Goal: Book appointment/travel/reservation

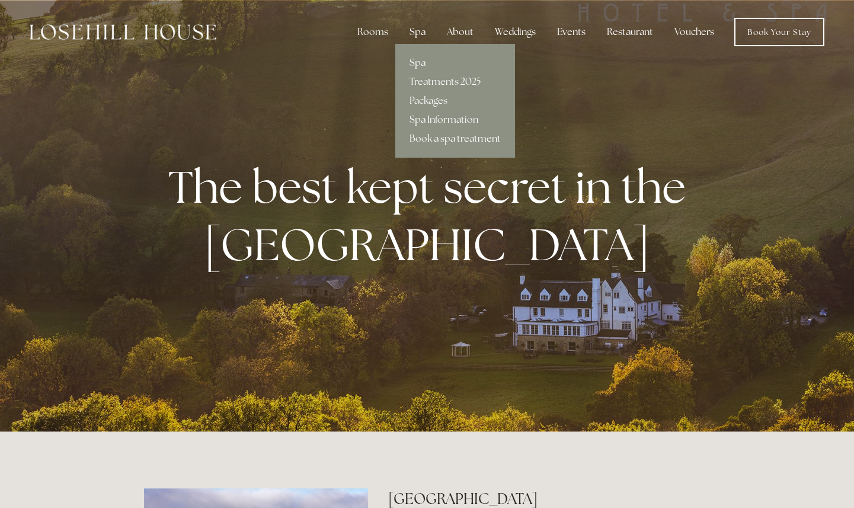
click at [425, 29] on div "Spa" at bounding box center [417, 32] width 35 height 24
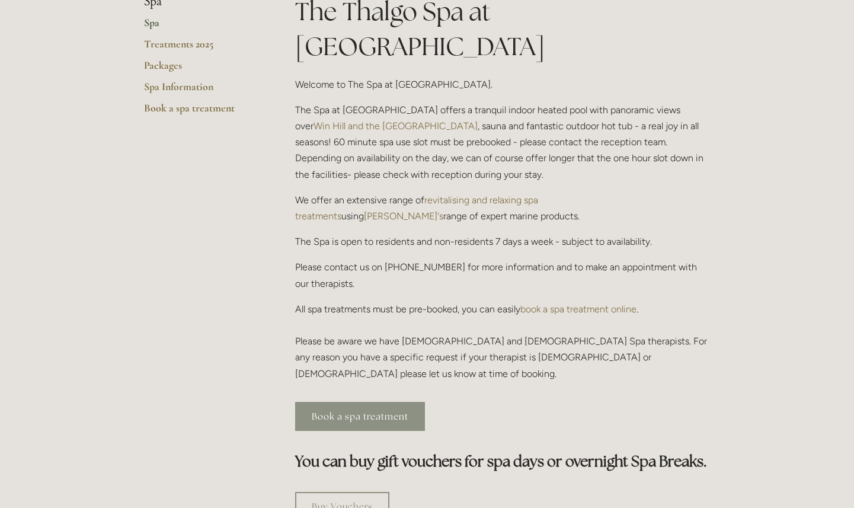
scroll to position [254, 0]
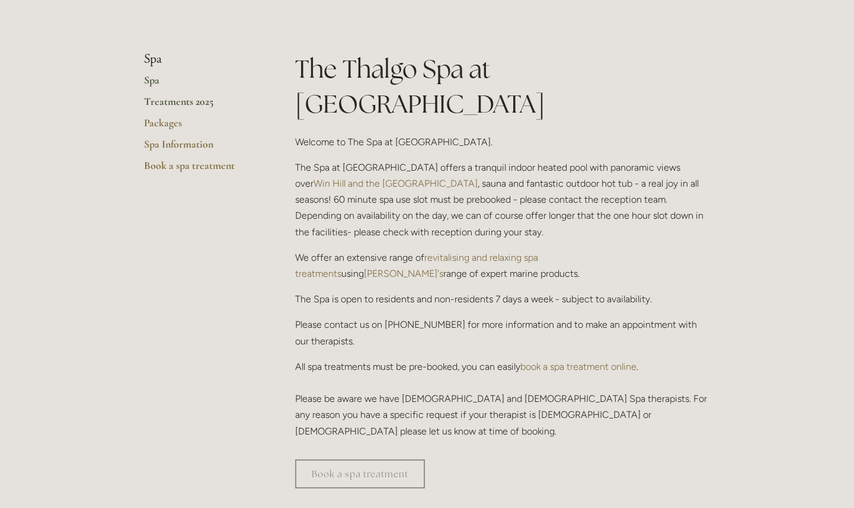
click at [182, 101] on link "Treatments 2025" at bounding box center [200, 105] width 113 height 21
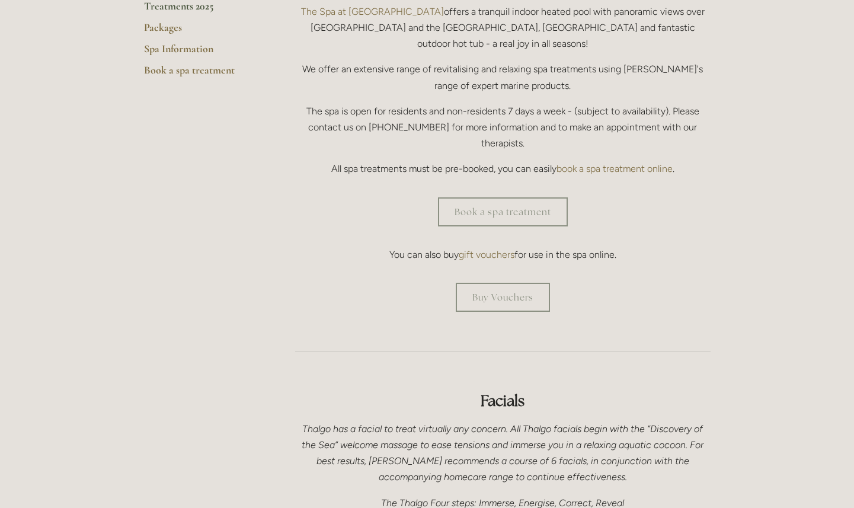
scroll to position [355, 0]
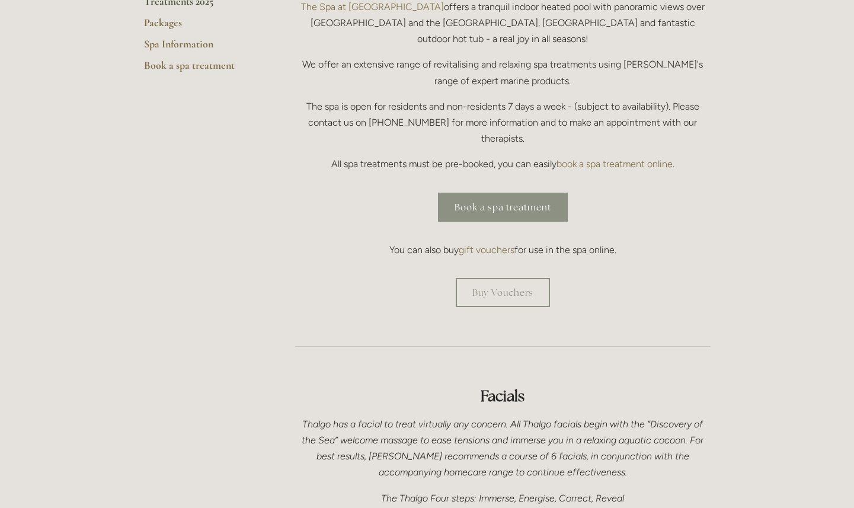
click at [478, 193] on link "Book a spa treatment" at bounding box center [503, 207] width 130 height 29
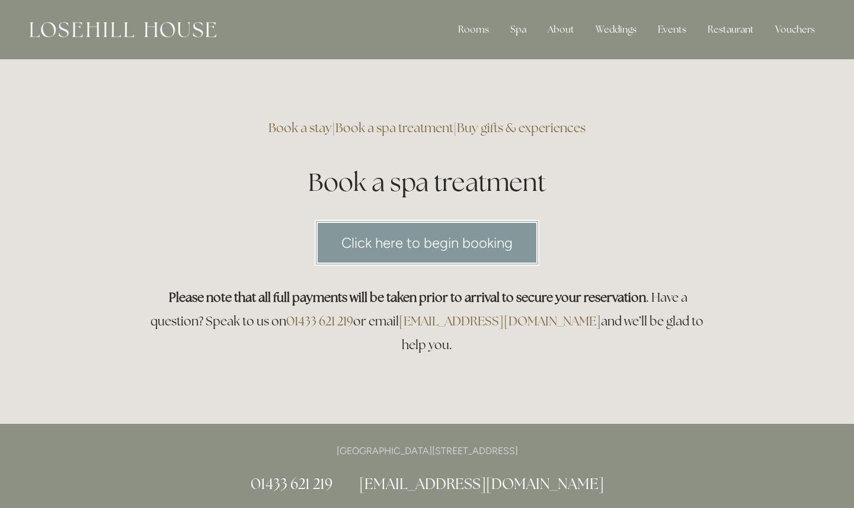
click at [486, 237] on link "Click here to begin booking" at bounding box center [427, 243] width 225 height 46
click at [296, 133] on link "Book a stay" at bounding box center [300, 128] width 63 height 16
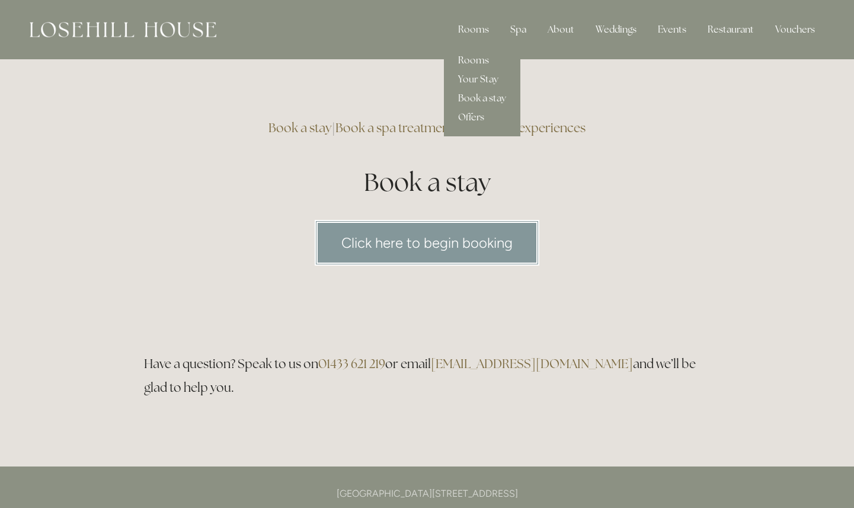
click at [477, 57] on link "Rooms" at bounding box center [482, 60] width 76 height 19
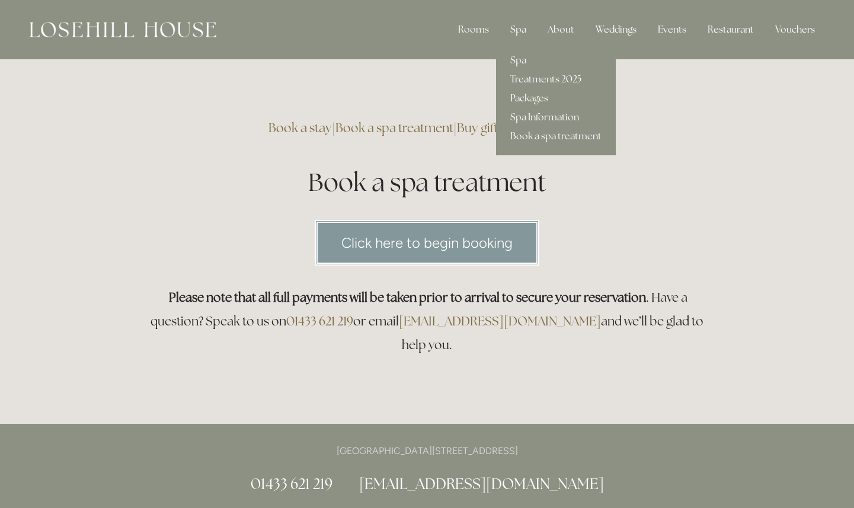
click at [525, 101] on link "Packages" at bounding box center [556, 98] width 120 height 19
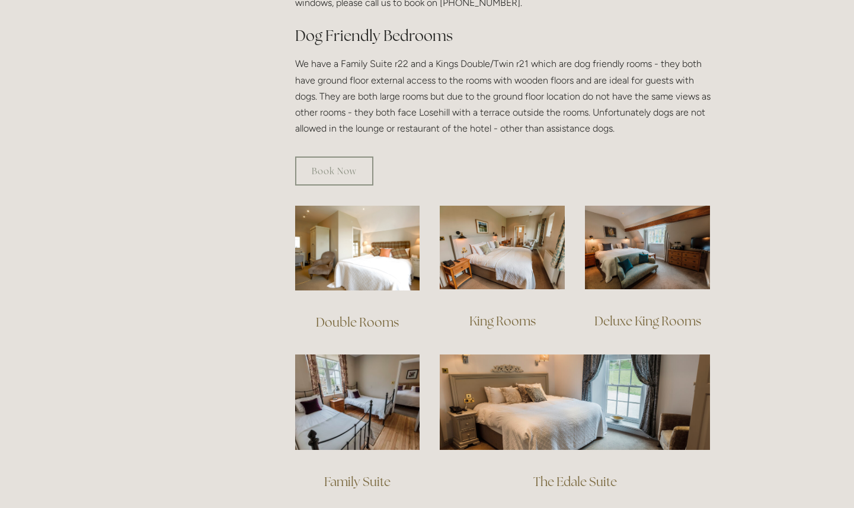
scroll to position [746, 0]
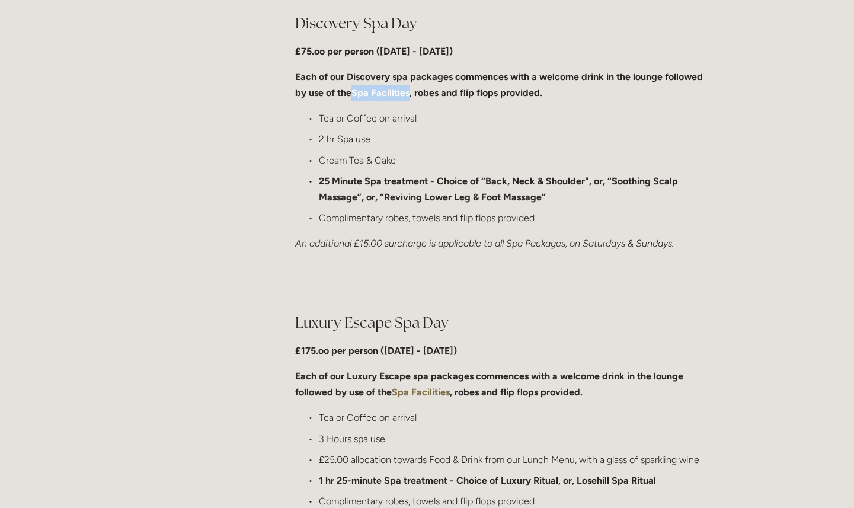
scroll to position [952, 0]
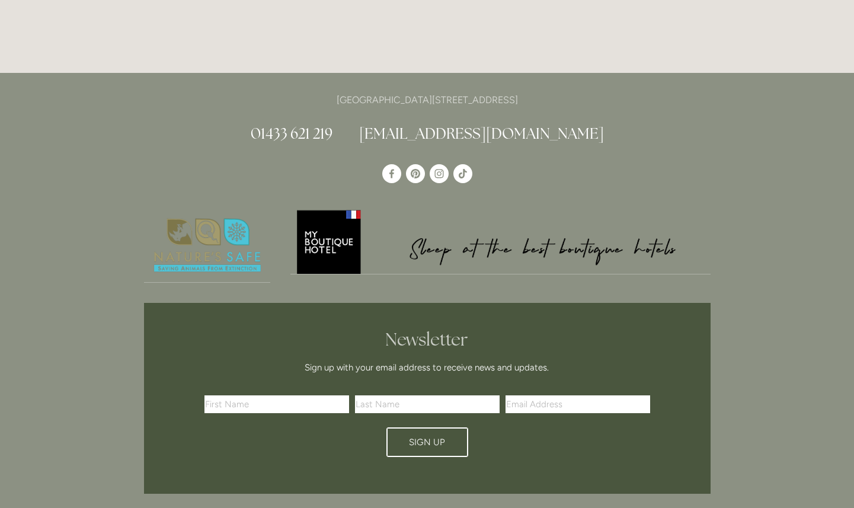
scroll to position [3297, 0]
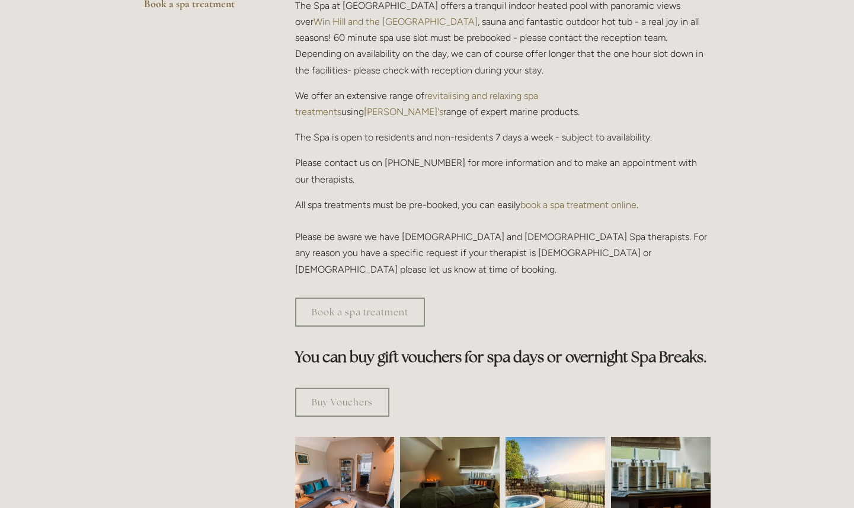
scroll to position [614, 0]
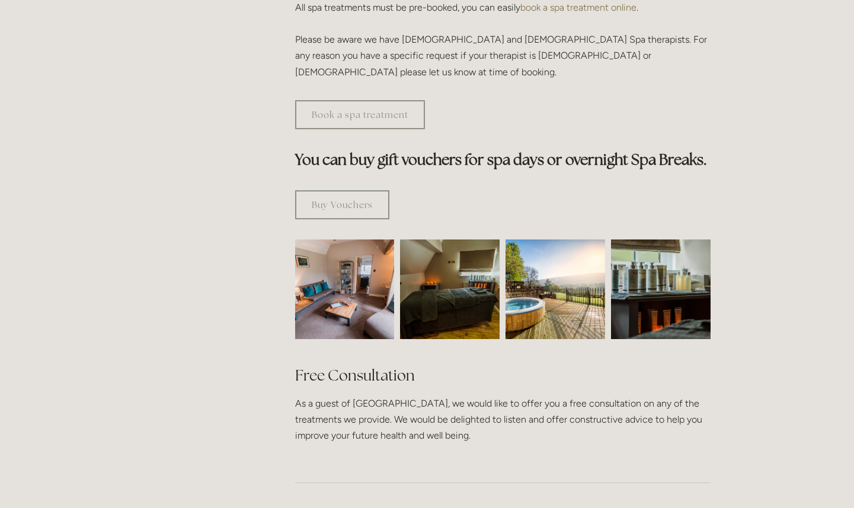
click at [374, 240] on img at bounding box center [344, 290] width 149 height 100
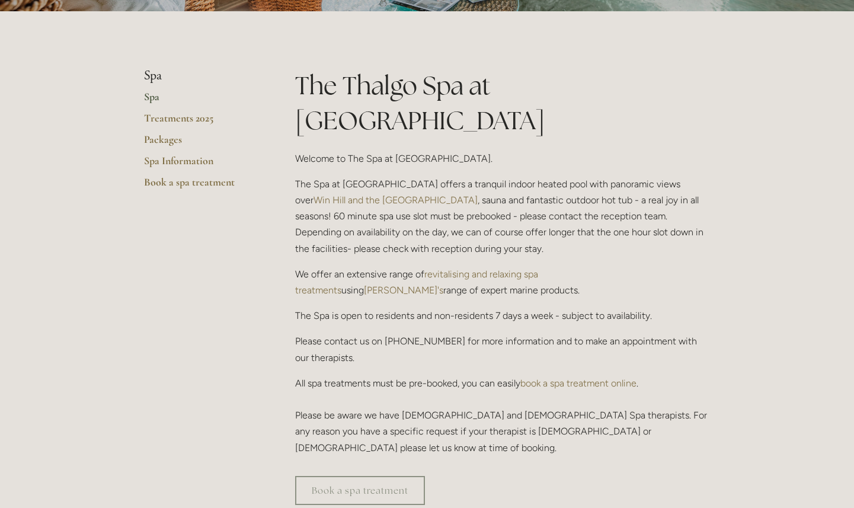
scroll to position [235, 0]
